Goal: Information Seeking & Learning: Learn about a topic

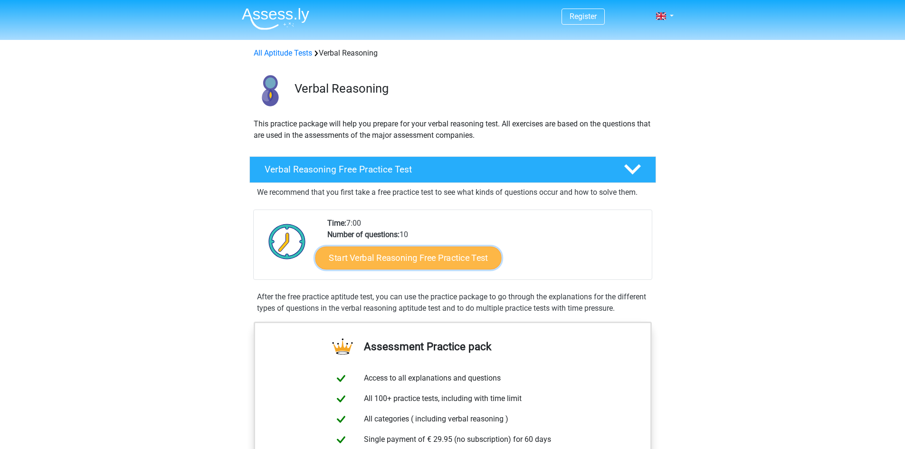
click at [483, 260] on link "Start Verbal Reasoning Free Practice Test" at bounding box center [408, 258] width 186 height 23
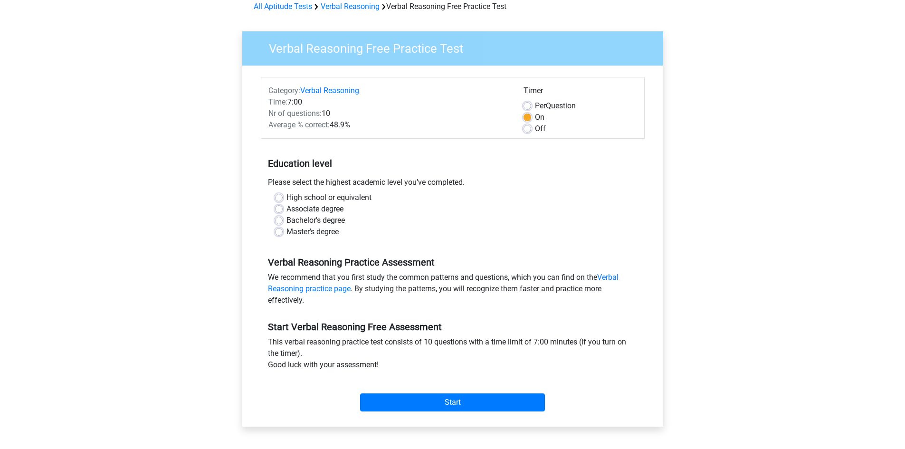
scroll to position [48, 0]
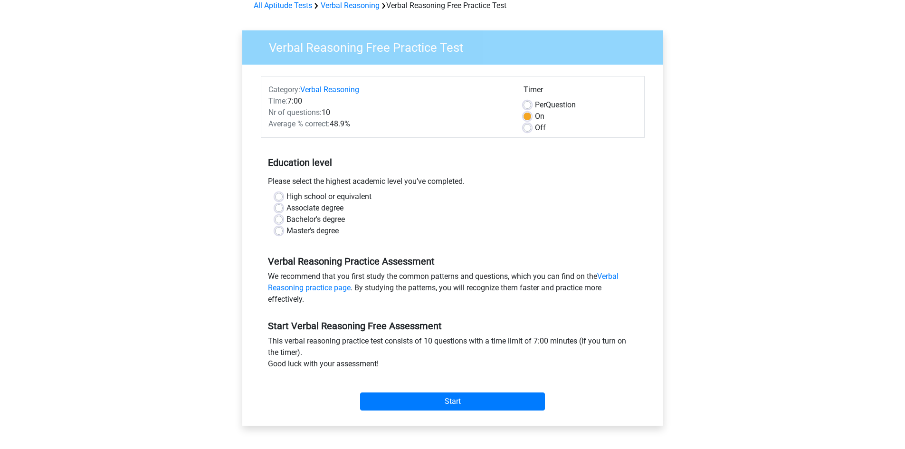
click at [322, 182] on div "Please select the highest academic level you’ve completed." at bounding box center [453, 183] width 384 height 15
click at [287, 205] on label "Associate degree" at bounding box center [315, 207] width 57 height 11
click at [278, 205] on input "Associate degree" at bounding box center [279, 207] width 8 height 10
radio input "true"
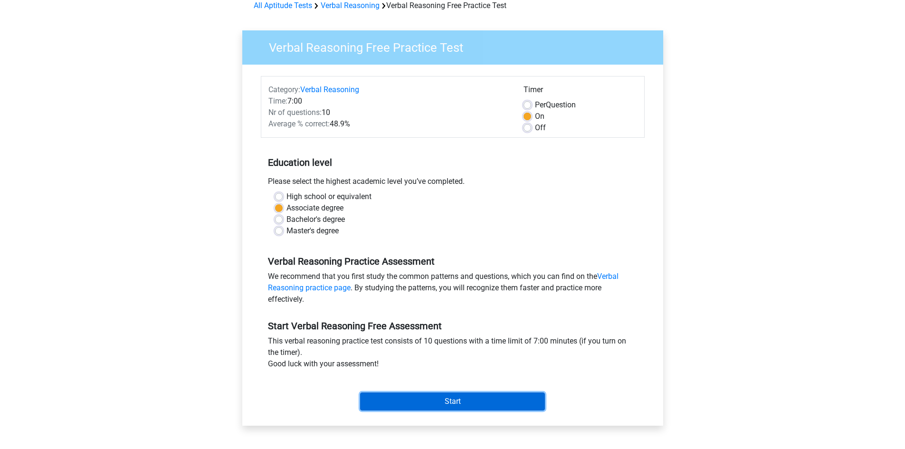
click at [433, 399] on input "Start" at bounding box center [452, 402] width 185 height 18
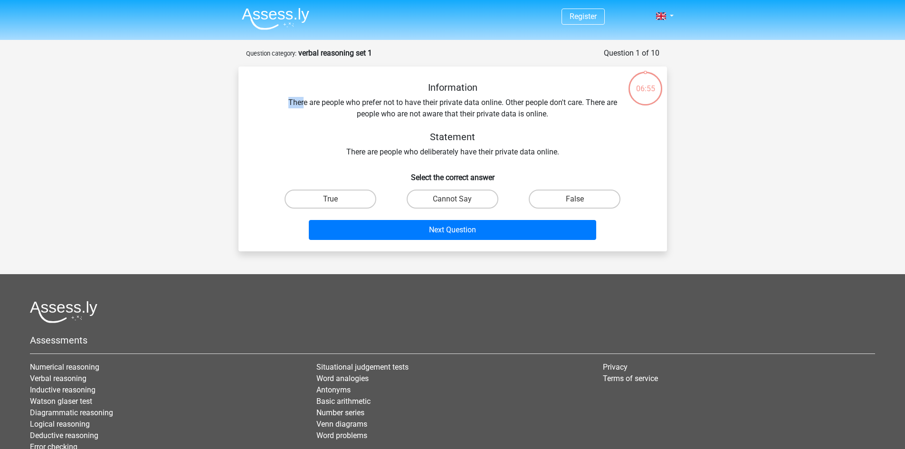
drag, startPoint x: 302, startPoint y: 98, endPoint x: 566, endPoint y: 92, distance: 263.8
click at [566, 92] on div "Information There are people who prefer not to have their private data online. …" at bounding box center [453, 120] width 398 height 76
click at [342, 198] on label "True" at bounding box center [331, 199] width 92 height 19
click at [336, 199] on input "True" at bounding box center [333, 202] width 6 height 6
radio input "true"
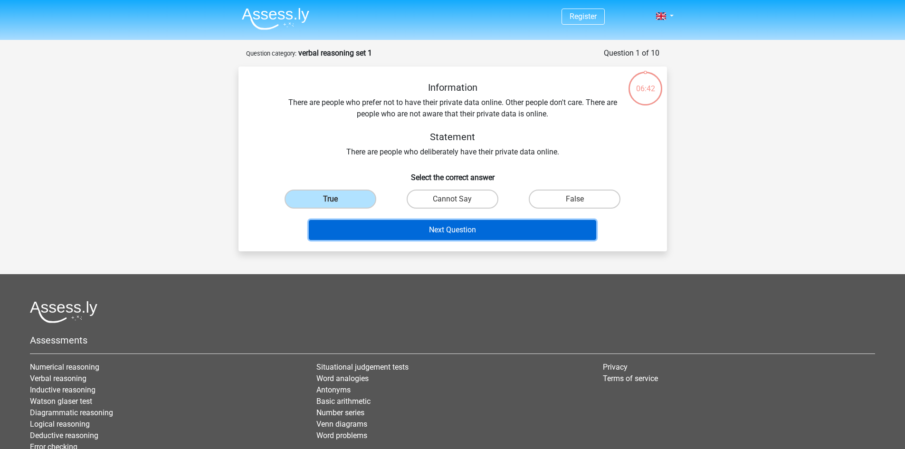
click at [347, 232] on button "Next Question" at bounding box center [453, 230] width 288 height 20
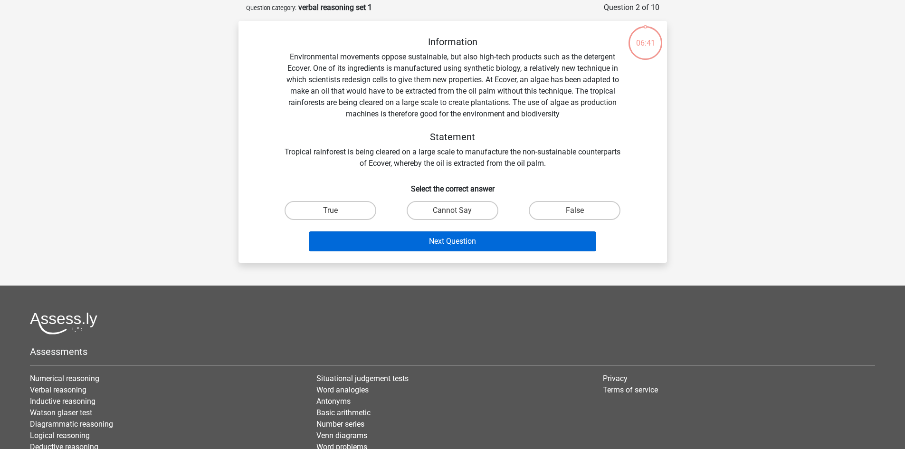
scroll to position [48, 0]
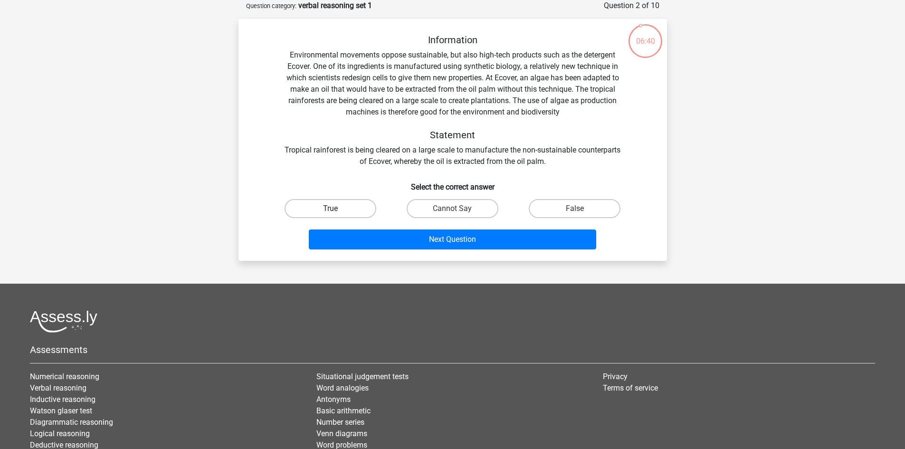
click at [333, 205] on label "True" at bounding box center [331, 208] width 92 height 19
click at [333, 209] on input "True" at bounding box center [333, 212] width 6 height 6
radio input "true"
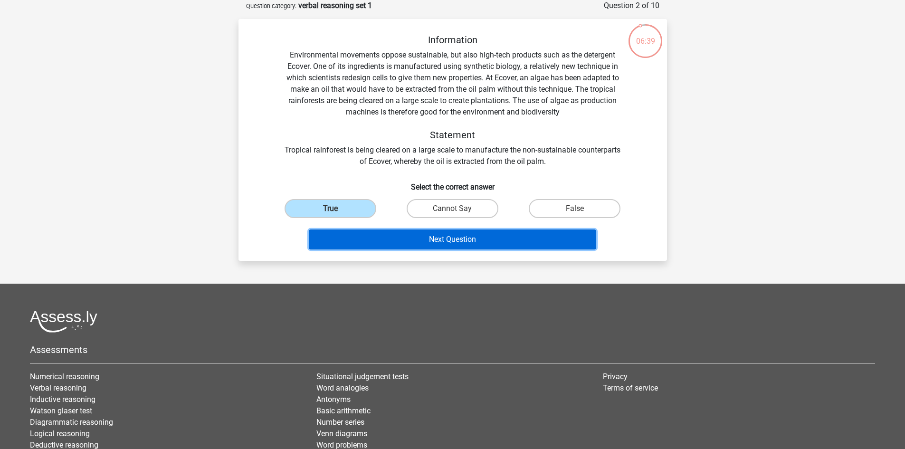
click at [337, 235] on button "Next Question" at bounding box center [453, 240] width 288 height 20
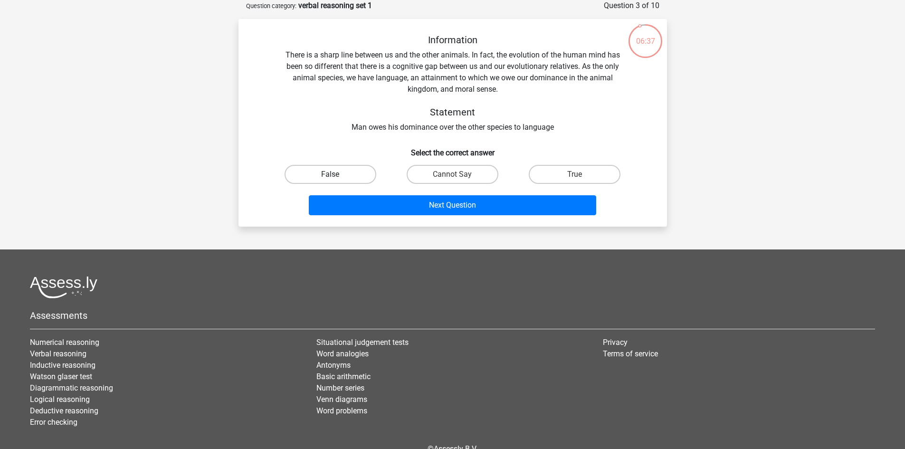
click at [329, 173] on label "False" at bounding box center [331, 174] width 92 height 19
click at [330, 174] on input "False" at bounding box center [333, 177] width 6 height 6
radio input "true"
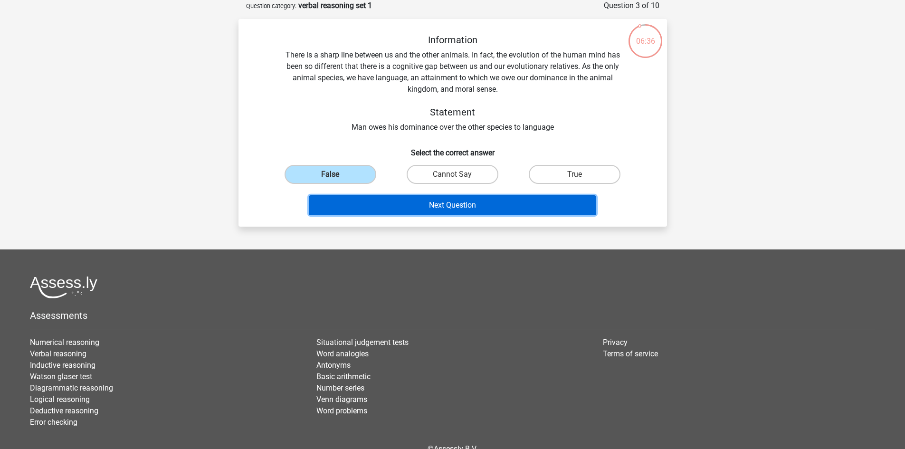
click at [339, 203] on button "Next Question" at bounding box center [453, 205] width 288 height 20
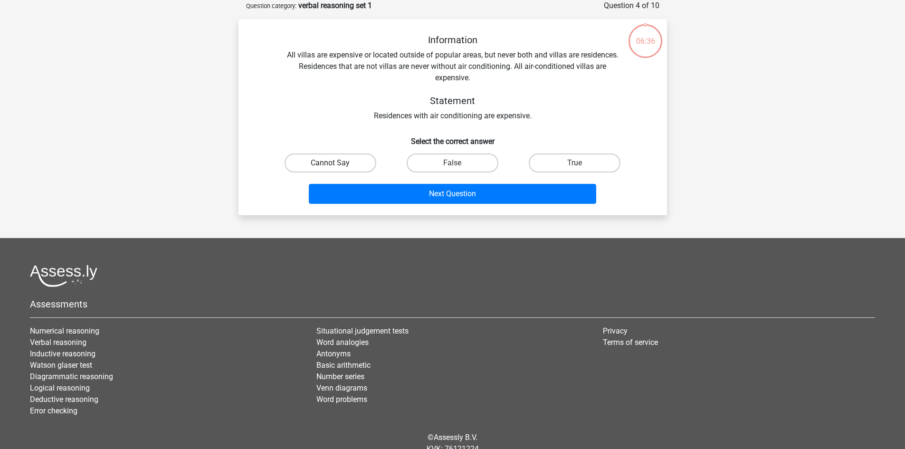
click at [336, 157] on label "Cannot Say" at bounding box center [331, 163] width 92 height 19
click at [336, 163] on input "Cannot Say" at bounding box center [333, 166] width 6 height 6
radio input "true"
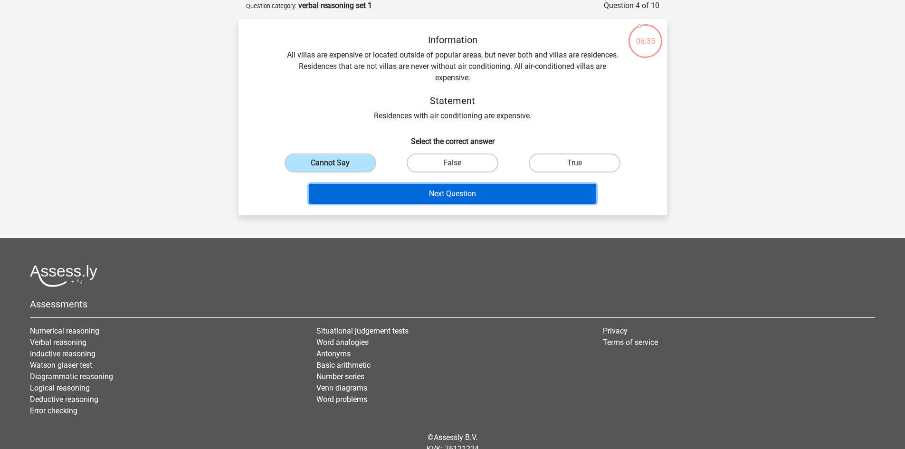
click at [337, 188] on button "Next Question" at bounding box center [453, 194] width 288 height 20
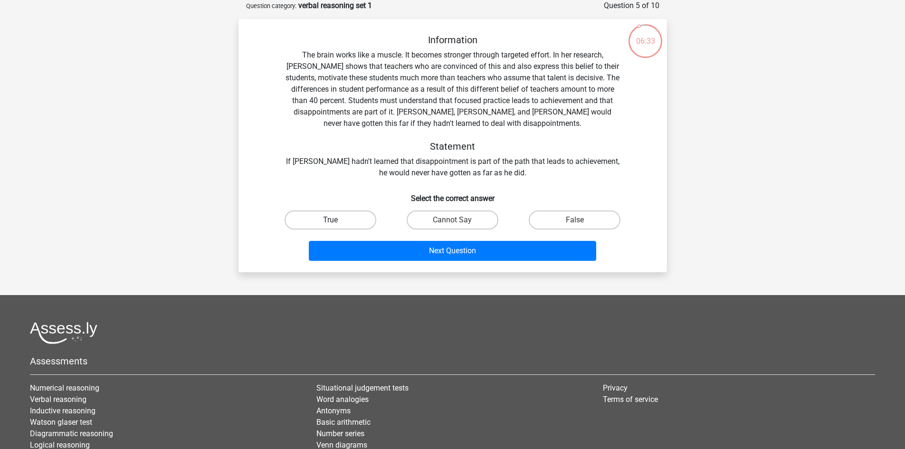
click at [328, 217] on label "True" at bounding box center [331, 220] width 92 height 19
click at [330, 220] on input "True" at bounding box center [333, 223] width 6 height 6
radio input "true"
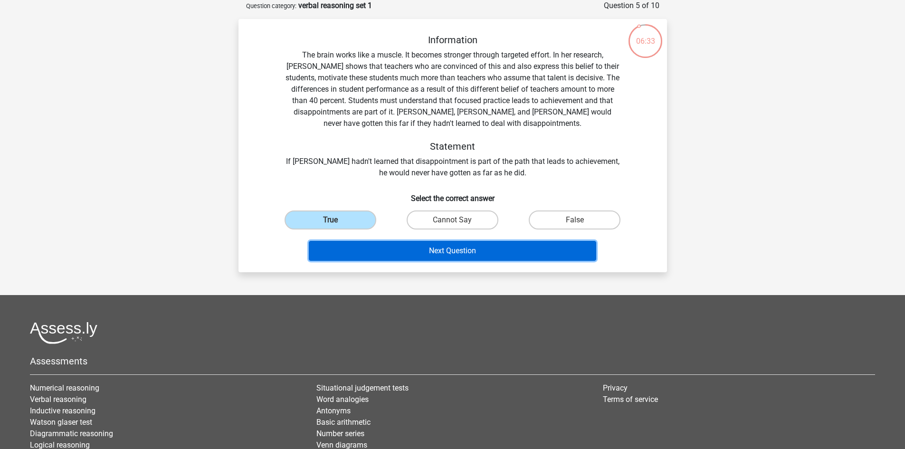
click at [341, 243] on button "Next Question" at bounding box center [453, 251] width 288 height 20
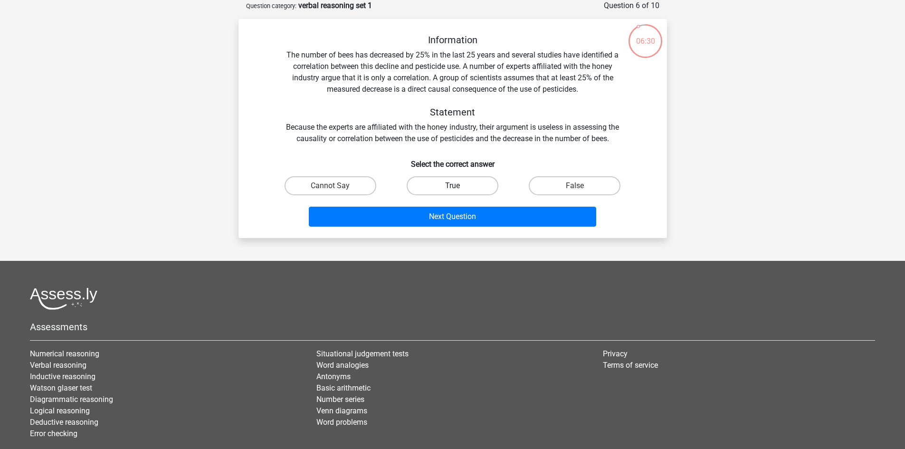
click at [480, 184] on label "True" at bounding box center [453, 185] width 92 height 19
click at [459, 186] on input "True" at bounding box center [455, 189] width 6 height 6
radio input "true"
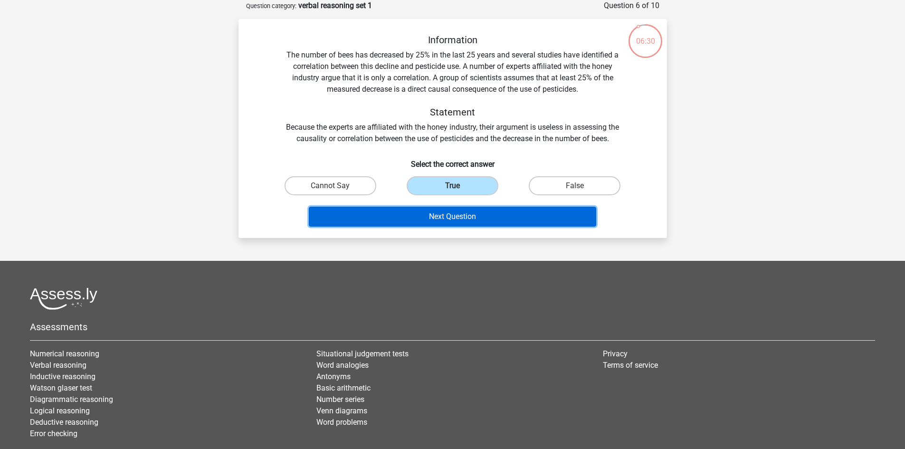
click at [466, 217] on button "Next Question" at bounding box center [453, 217] width 288 height 20
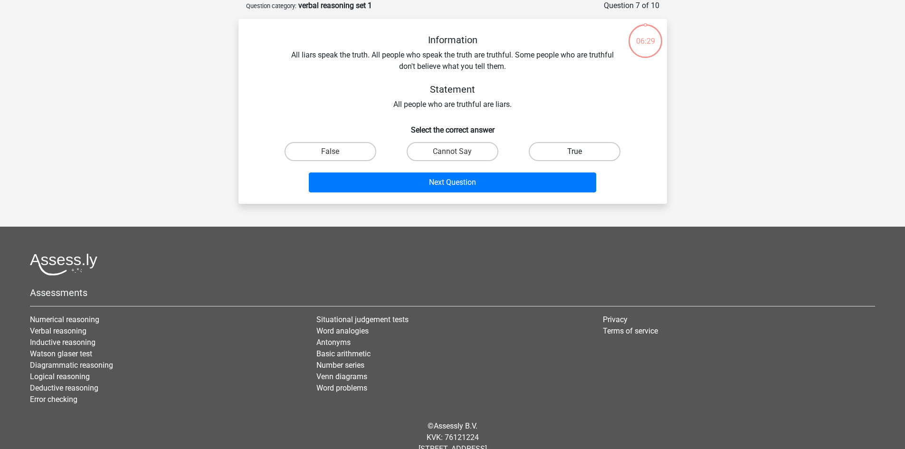
click at [554, 154] on label "True" at bounding box center [575, 151] width 92 height 19
click at [575, 154] on input "True" at bounding box center [578, 155] width 6 height 6
radio input "true"
click at [362, 152] on label "False" at bounding box center [331, 151] width 92 height 19
click at [336, 152] on input "False" at bounding box center [333, 155] width 6 height 6
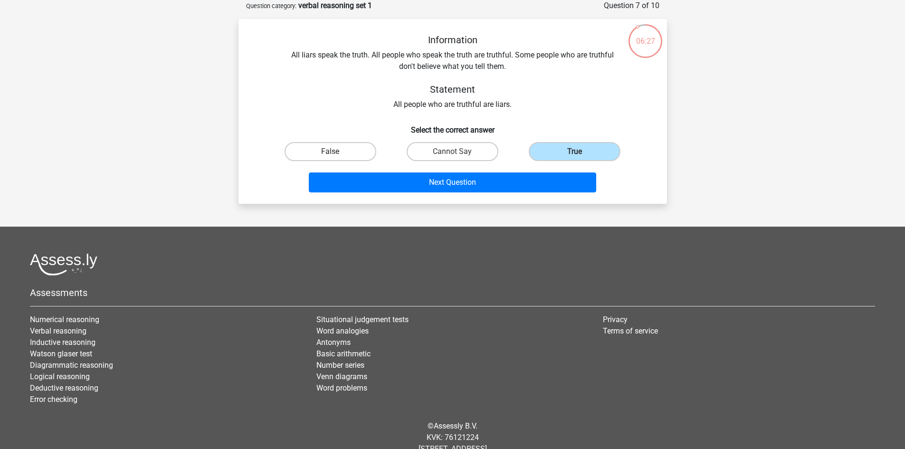
radio input "true"
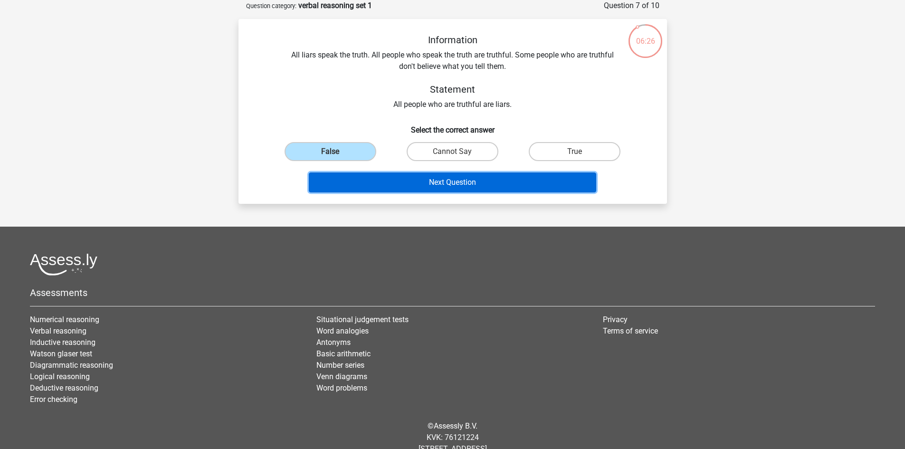
click at [396, 182] on button "Next Question" at bounding box center [453, 183] width 288 height 20
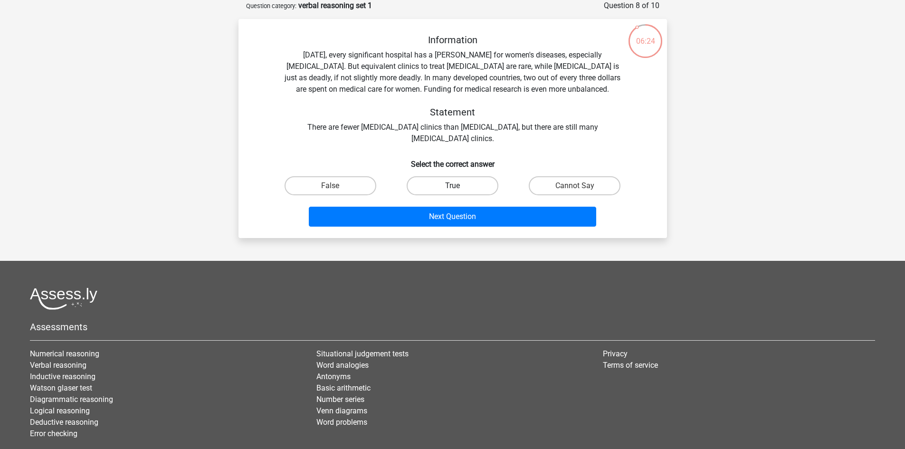
click at [445, 183] on label "True" at bounding box center [453, 185] width 92 height 19
click at [452, 186] on input "True" at bounding box center [455, 189] width 6 height 6
radio input "true"
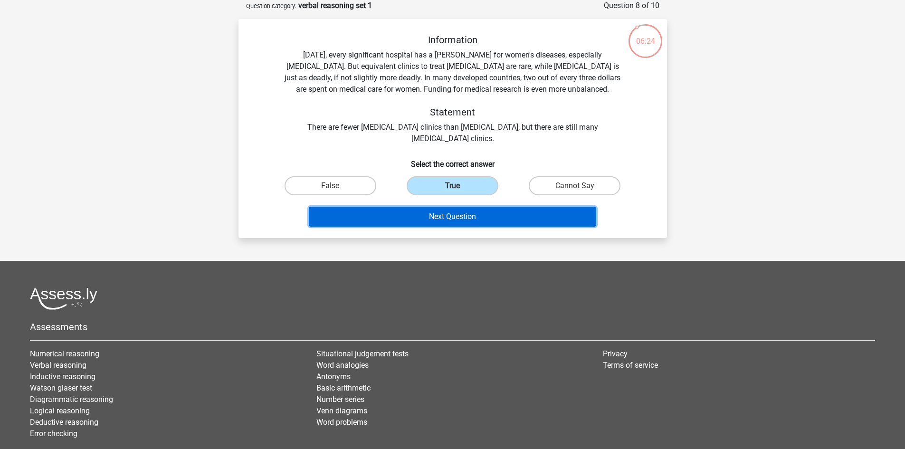
click at [448, 212] on button "Next Question" at bounding box center [453, 217] width 288 height 20
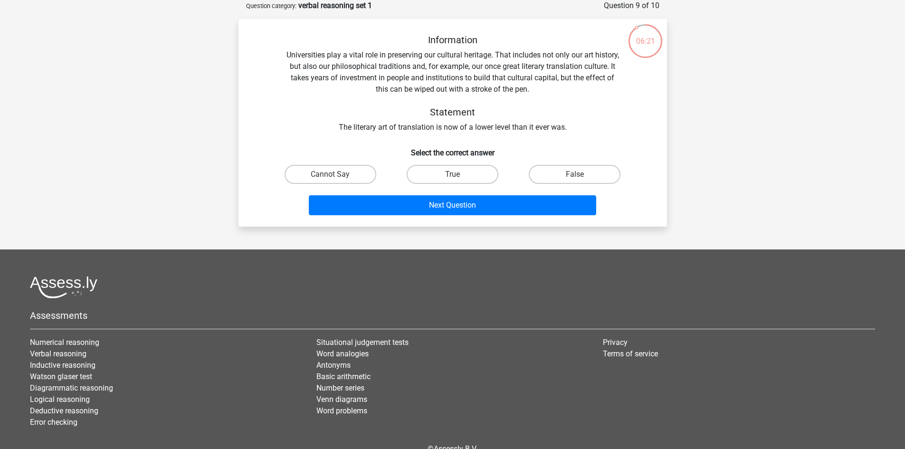
click at [577, 176] on input "False" at bounding box center [578, 177] width 6 height 6
radio input "true"
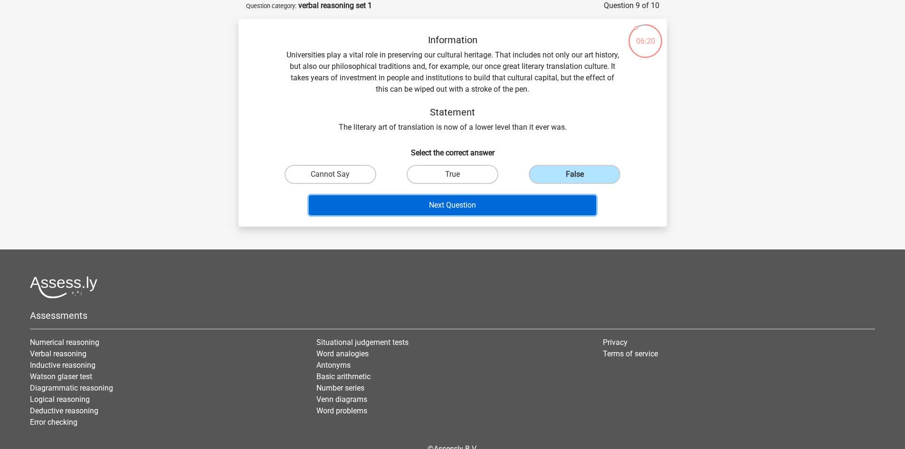
click at [510, 206] on button "Next Question" at bounding box center [453, 205] width 288 height 20
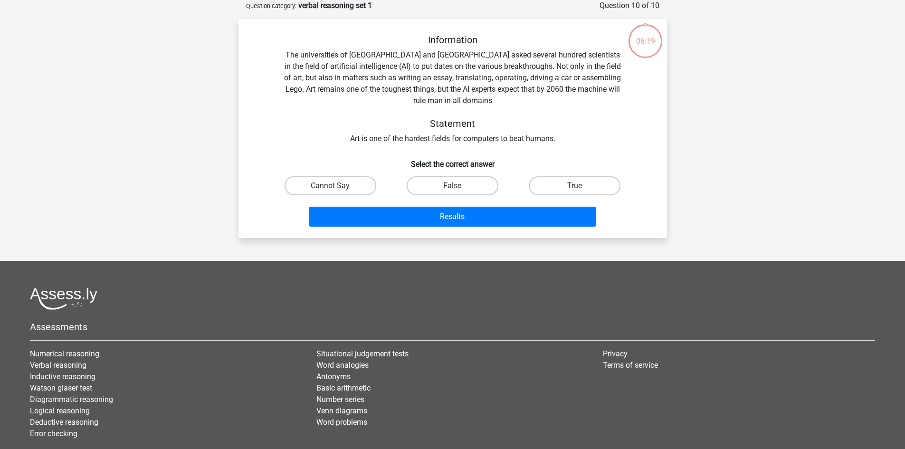
click at [455, 187] on input "False" at bounding box center [455, 189] width 6 height 6
radio input "true"
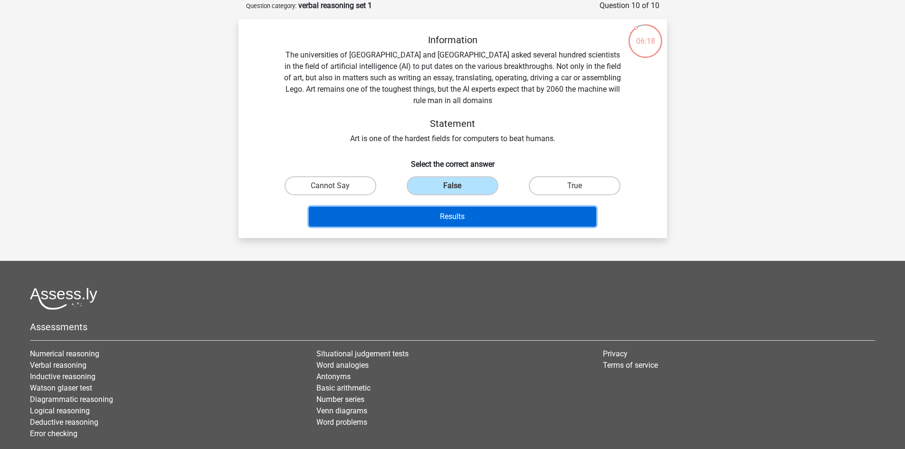
click at [454, 213] on button "Results" at bounding box center [453, 217] width 288 height 20
